Goal: Transaction & Acquisition: Obtain resource

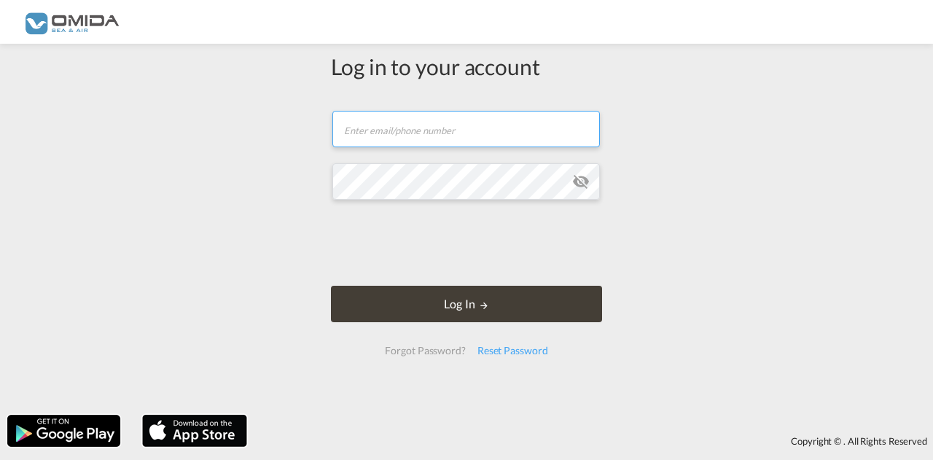
type input "[PERSON_NAME][EMAIL_ADDRESS][DOMAIN_NAME]"
click at [581, 181] on md-icon "icon-eye-off" at bounding box center [580, 181] width 17 height 17
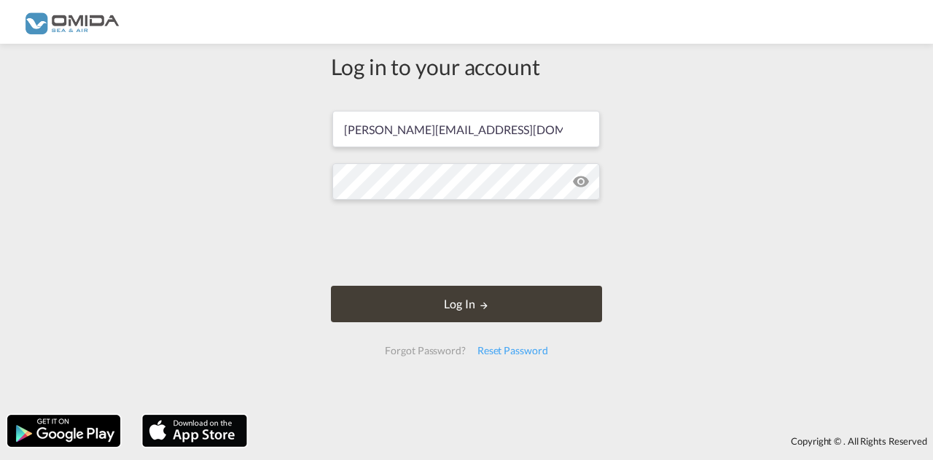
click at [580, 179] on md-icon "icon-eye-off" at bounding box center [580, 181] width 17 height 17
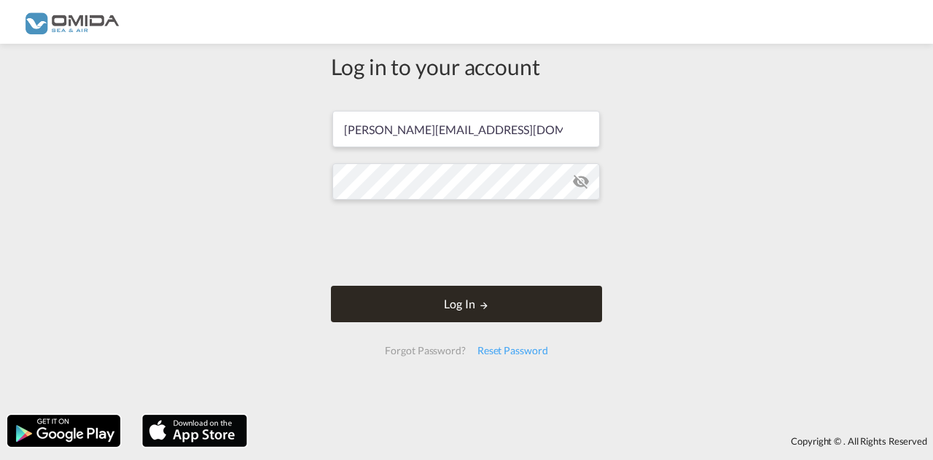
click at [499, 300] on button "Log In" at bounding box center [466, 304] width 271 height 36
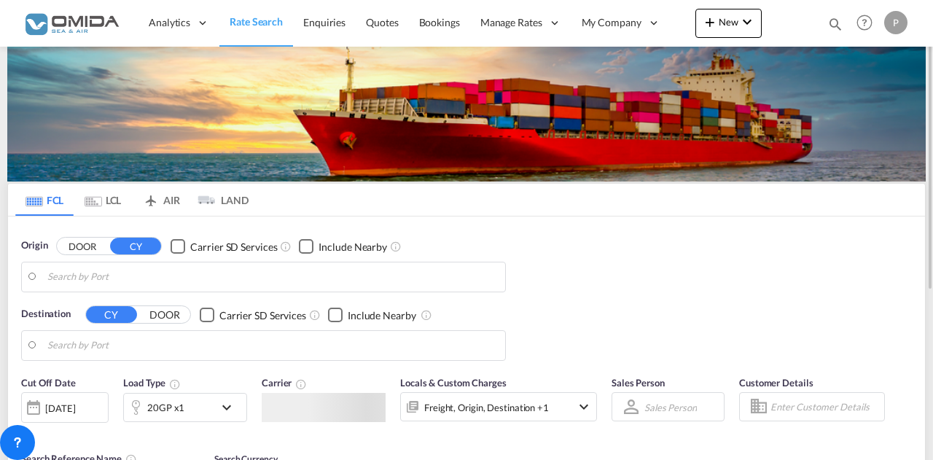
type input "[GEOGRAPHIC_DATA], PLGDY"
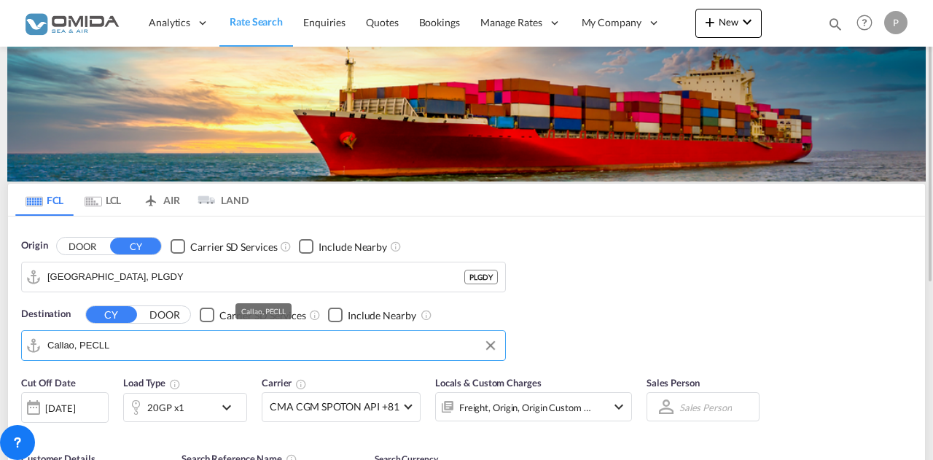
click at [118, 339] on input "Callao, PECLL" at bounding box center [272, 346] width 450 height 22
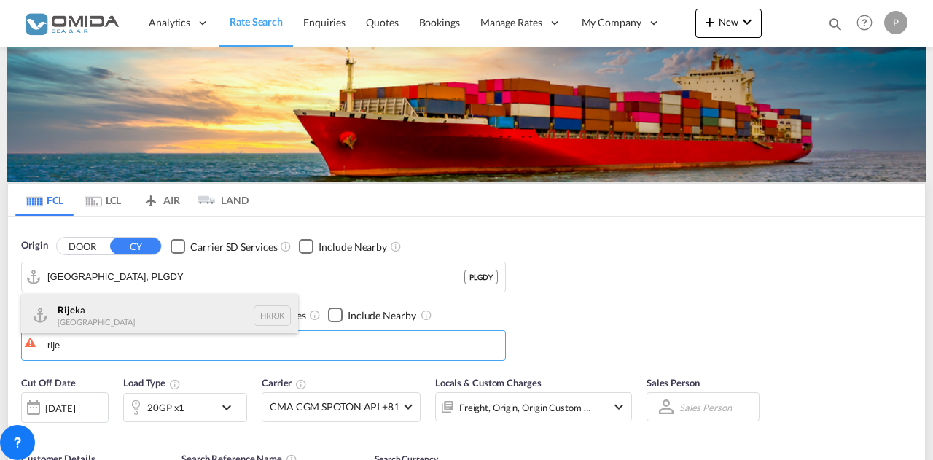
click at [117, 317] on div "Rije ka [GEOGRAPHIC_DATA] [GEOGRAPHIC_DATA]" at bounding box center [159, 316] width 277 height 44
type input "[GEOGRAPHIC_DATA], [GEOGRAPHIC_DATA]"
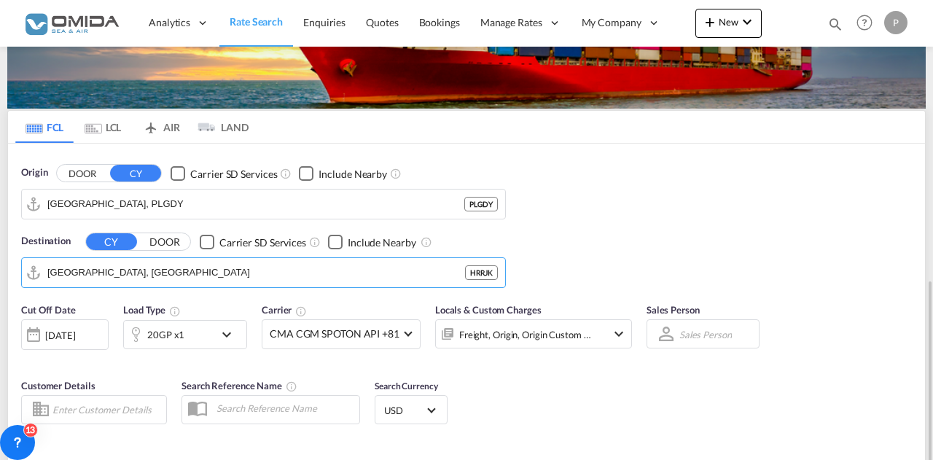
scroll to position [219, 0]
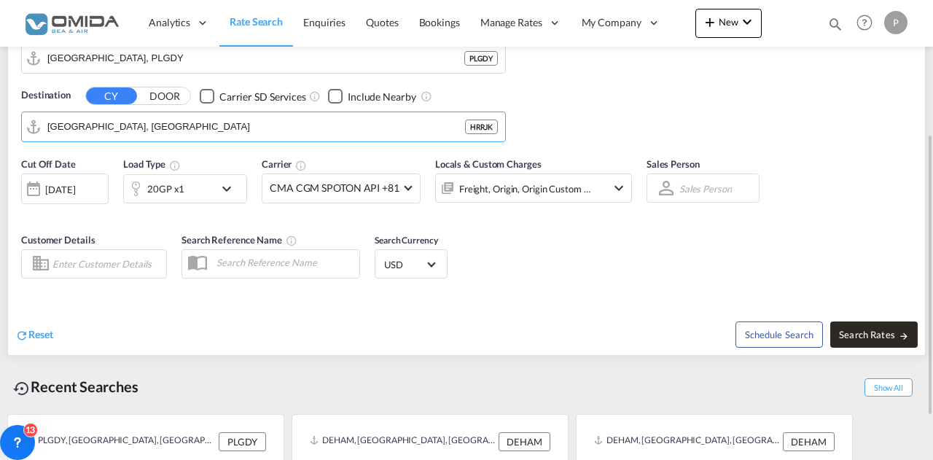
click at [881, 336] on span "Search Rates" at bounding box center [874, 335] width 70 height 12
type input "PLGDY to HRRJK / [DATE]"
